Goal: Information Seeking & Learning: Learn about a topic

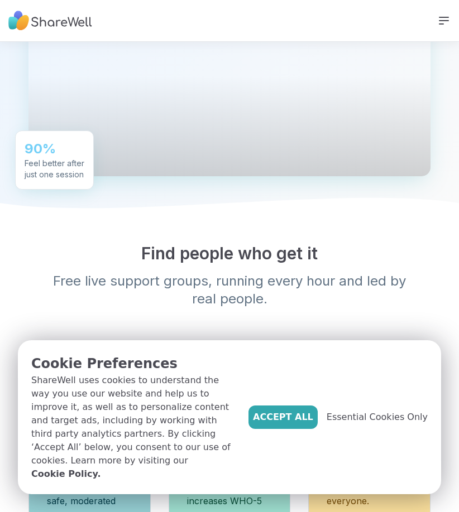
scroll to position [502, 0]
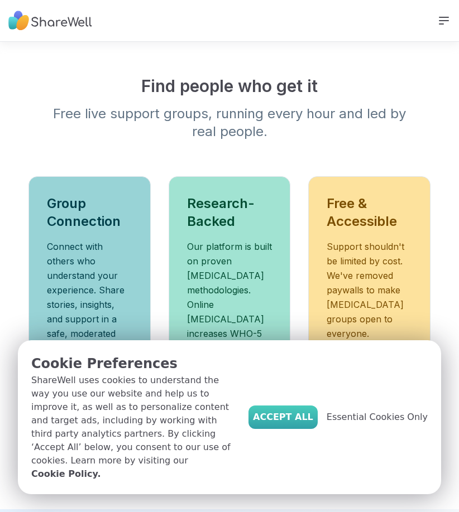
click at [313, 424] on span "Accept All" at bounding box center [283, 417] width 60 height 13
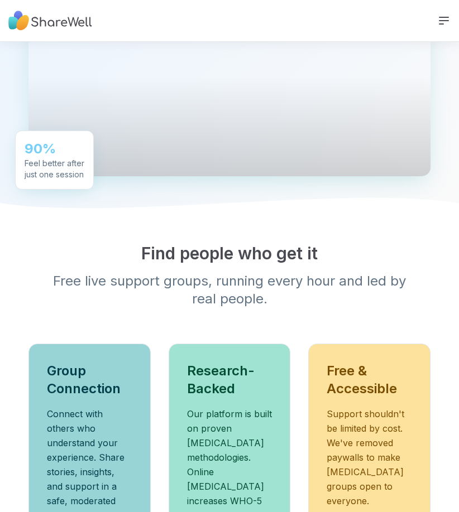
scroll to position [167, 0]
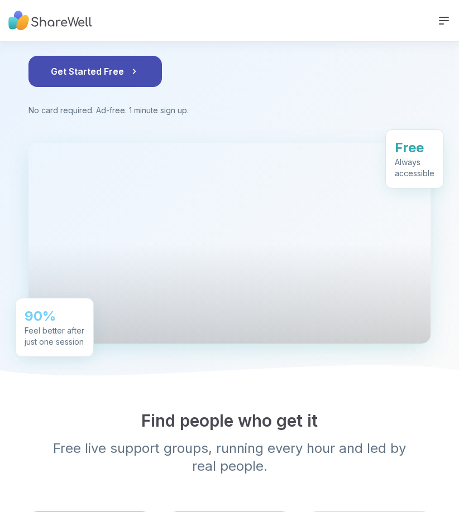
click at [441, 20] on icon at bounding box center [443, 20] width 9 height 7
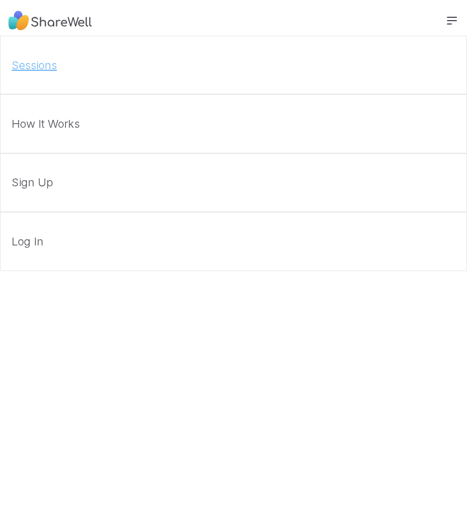
click at [30, 64] on link "Sessions" at bounding box center [233, 65] width 467 height 59
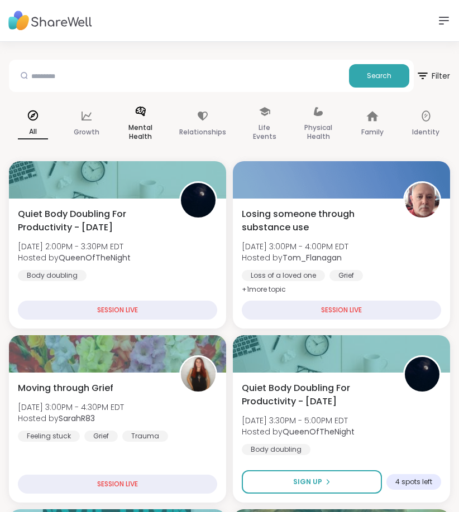
click at [138, 127] on p "Mental Health" at bounding box center [141, 132] width 30 height 22
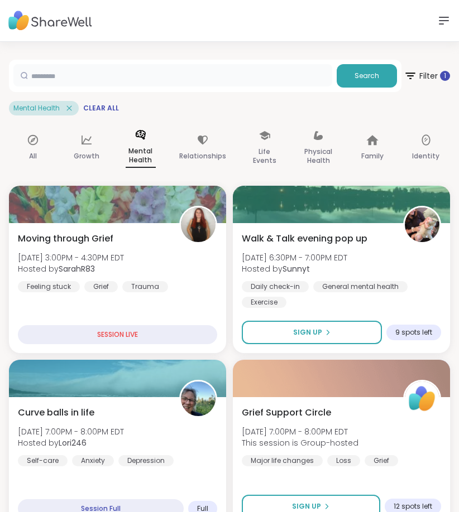
click at [114, 81] on input "text" at bounding box center [172, 75] width 319 height 22
type input "*****"
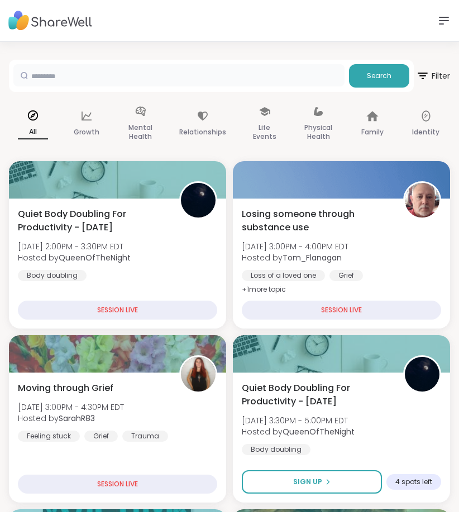
click at [146, 82] on input "text" at bounding box center [178, 75] width 331 height 22
type input "******"
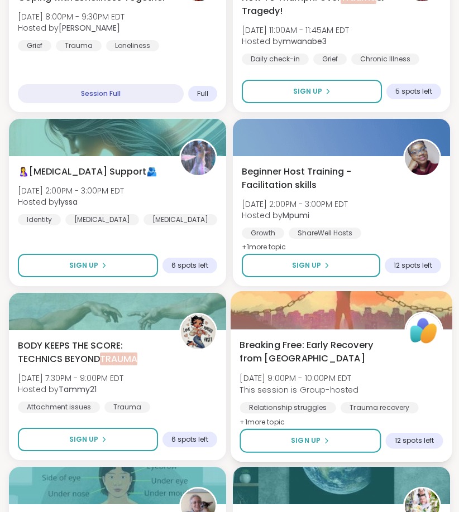
scroll to position [502, 0]
